Goal: Task Accomplishment & Management: Use online tool/utility

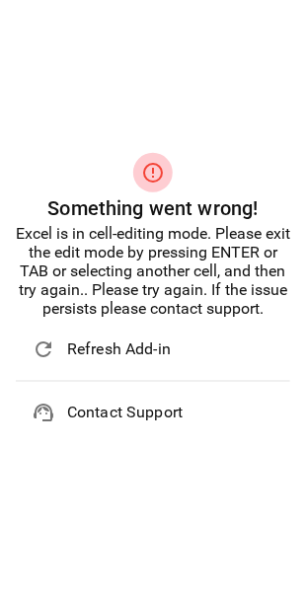
click at [71, 355] on span "Refresh Add-in" at bounding box center [170, 349] width 207 height 24
